Goal: Information Seeking & Learning: Check status

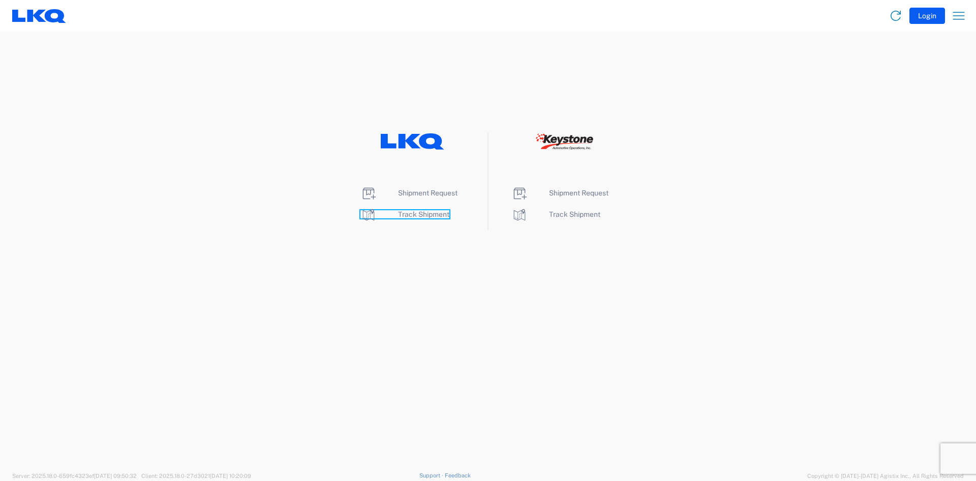
click at [418, 216] on span "Track Shipment" at bounding box center [423, 214] width 51 height 8
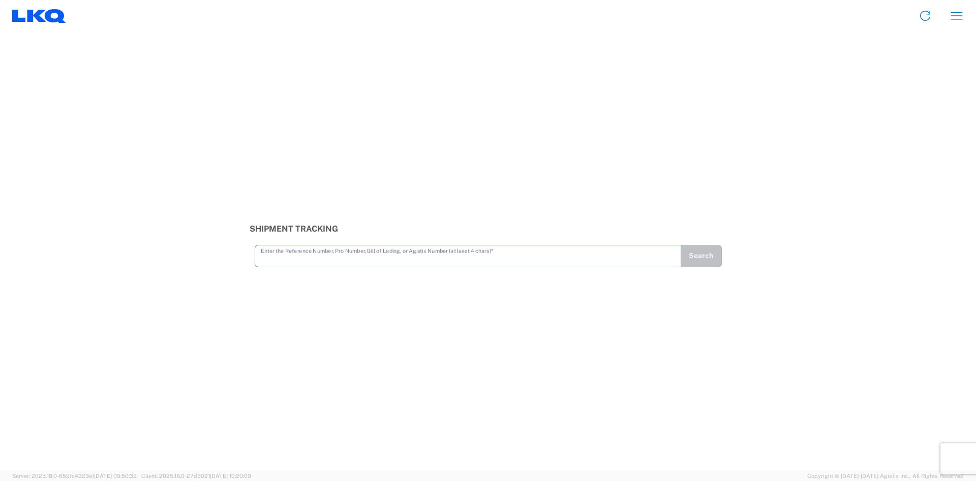
click at [277, 257] on input "text" at bounding box center [468, 255] width 414 height 18
type input "56383319"
click at [700, 256] on button "Search" at bounding box center [701, 256] width 42 height 22
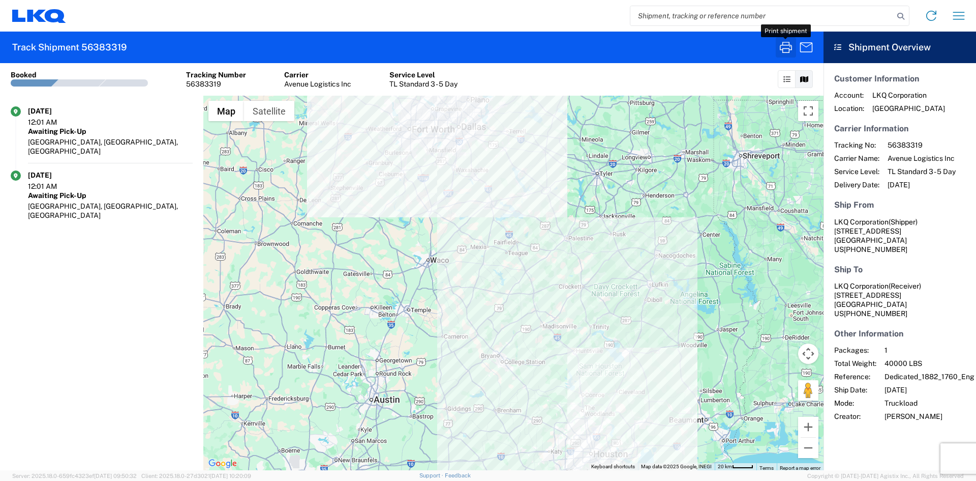
click at [784, 46] on icon "button" at bounding box center [786, 47] width 16 height 16
